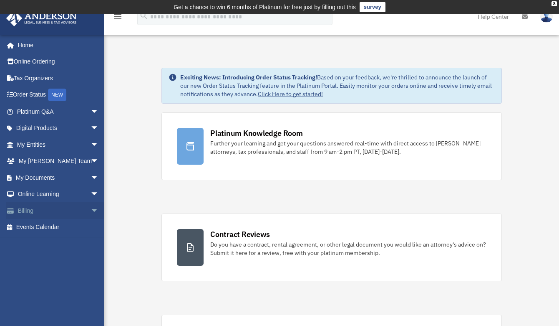
click at [91, 212] on span "arrow_drop_down" at bounding box center [99, 210] width 17 height 17
click at [50, 241] on link "Past Invoices" at bounding box center [62, 243] width 100 height 17
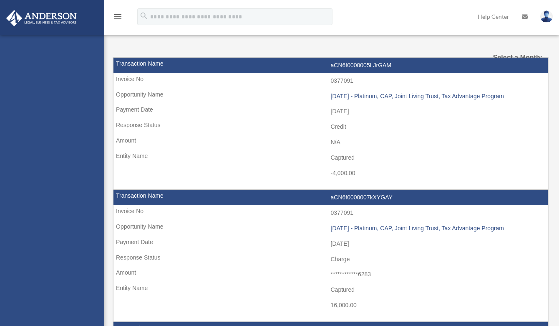
select select
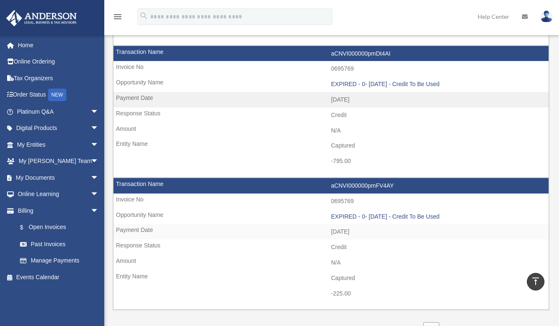
scroll to position [1169, 0]
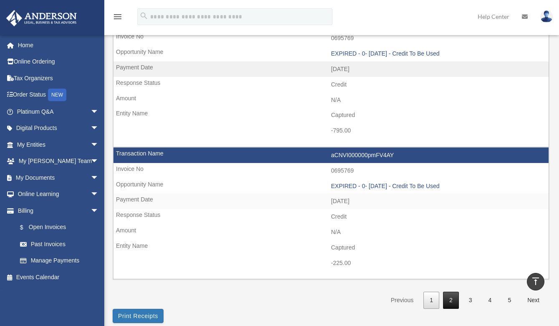
click at [454, 301] on link "2" at bounding box center [451, 299] width 16 height 17
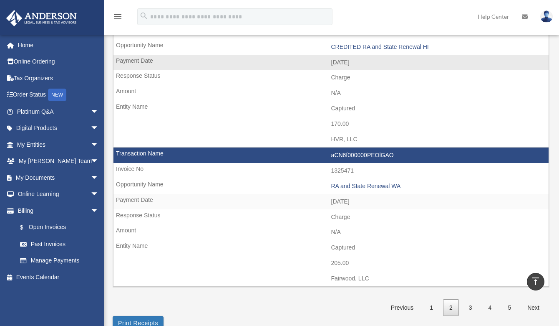
scroll to position [1210, 0]
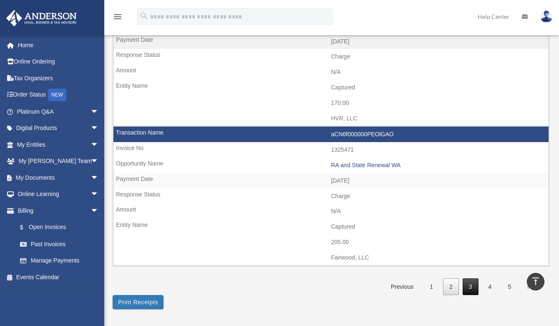
click at [469, 286] on link "3" at bounding box center [471, 286] width 16 height 17
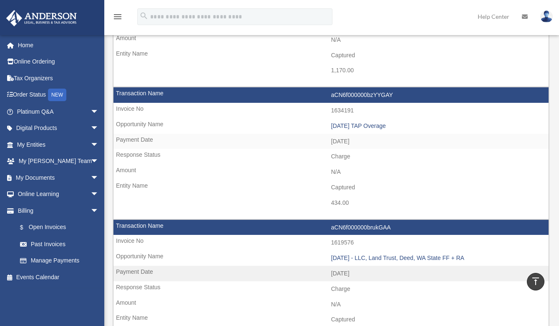
scroll to position [501, 0]
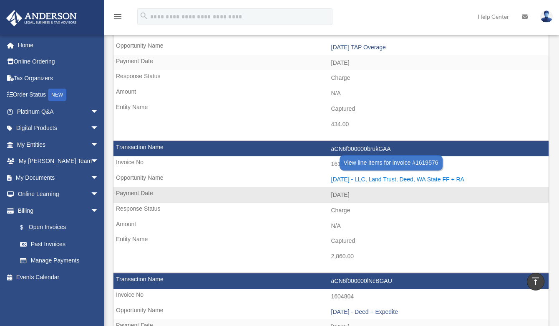
click at [352, 179] on div "2023.06.05 - LLC, Land Trust, Deed, WA State FF + RA" at bounding box center [438, 179] width 214 height 7
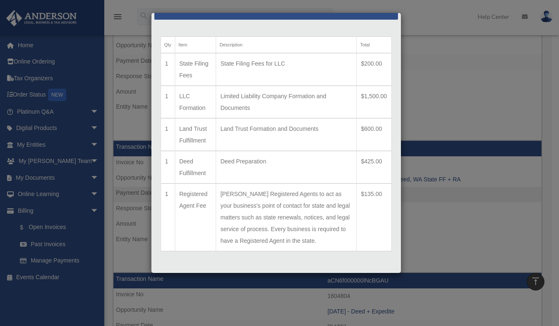
scroll to position [58, 0]
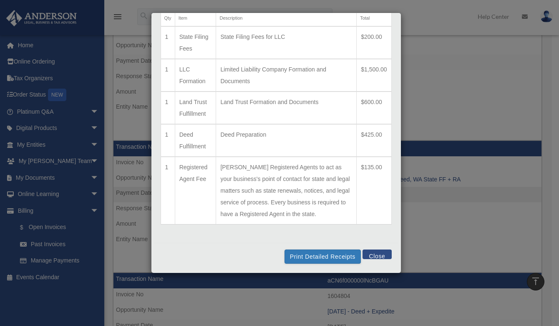
click at [371, 252] on button "Close" at bounding box center [377, 254] width 29 height 10
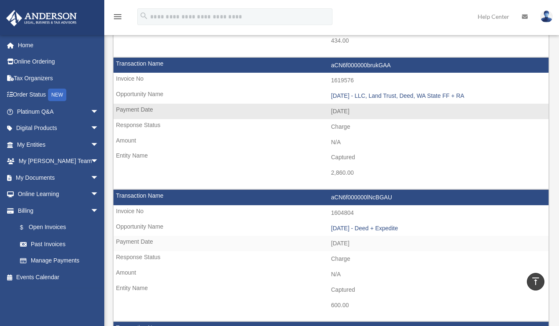
scroll to position [668, 0]
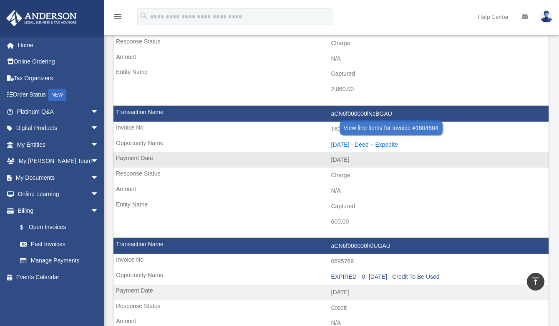
click at [394, 144] on div "2023.05.23 - Deed + Expedite" at bounding box center [438, 144] width 214 height 7
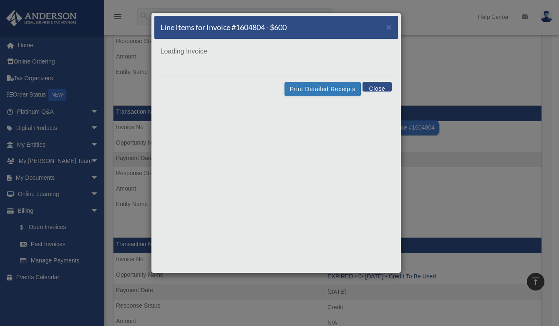
scroll to position [0, 0]
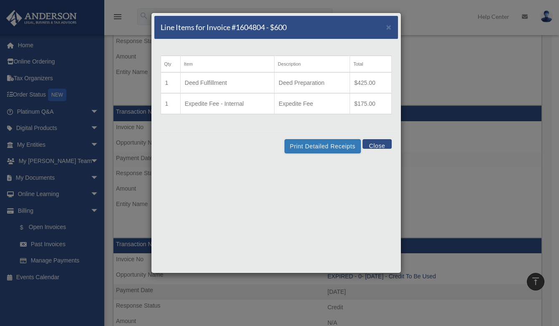
click at [379, 145] on button "Close" at bounding box center [377, 144] width 29 height 10
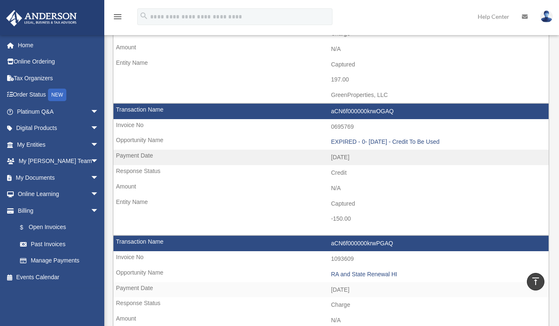
scroll to position [1043, 0]
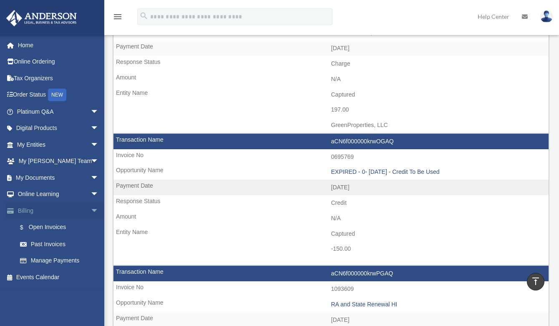
click at [24, 210] on link "Billing arrow_drop_down" at bounding box center [59, 210] width 106 height 17
